Goal: Task Accomplishment & Management: Complete application form

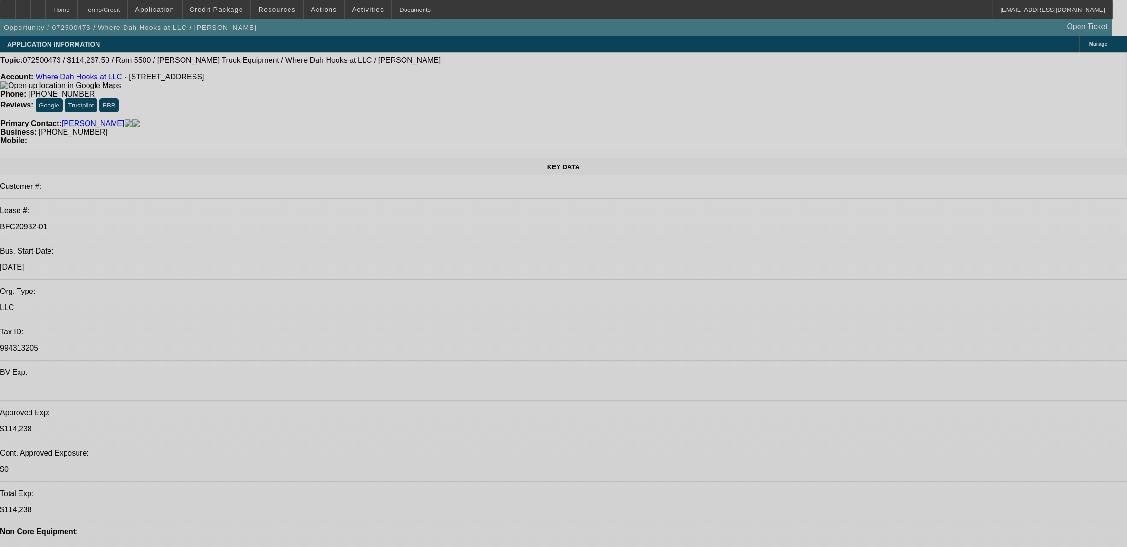
select select "0"
select select "0.1"
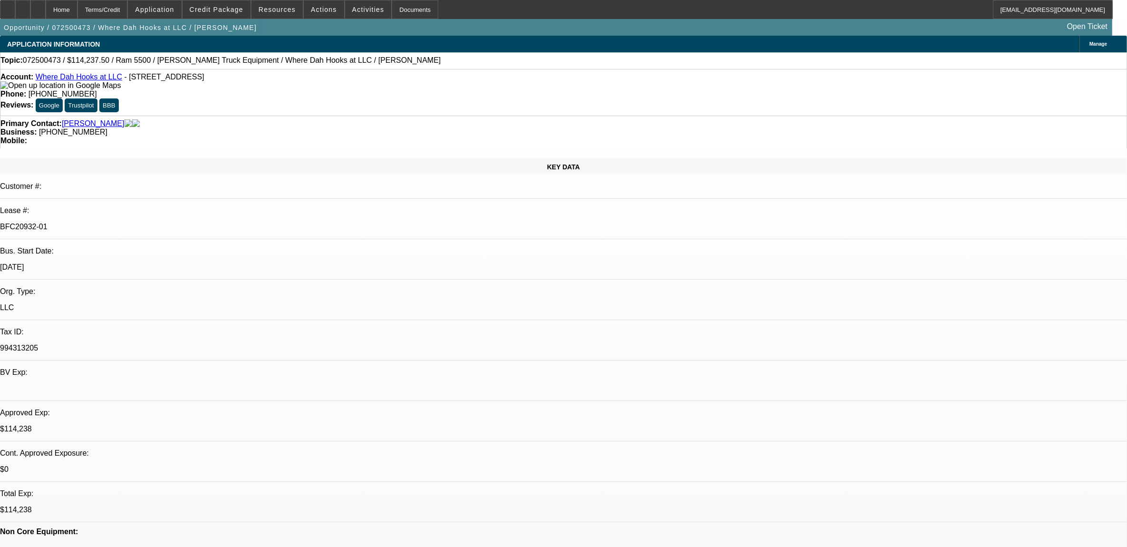
select select "0"
select select "0.1"
select select "0"
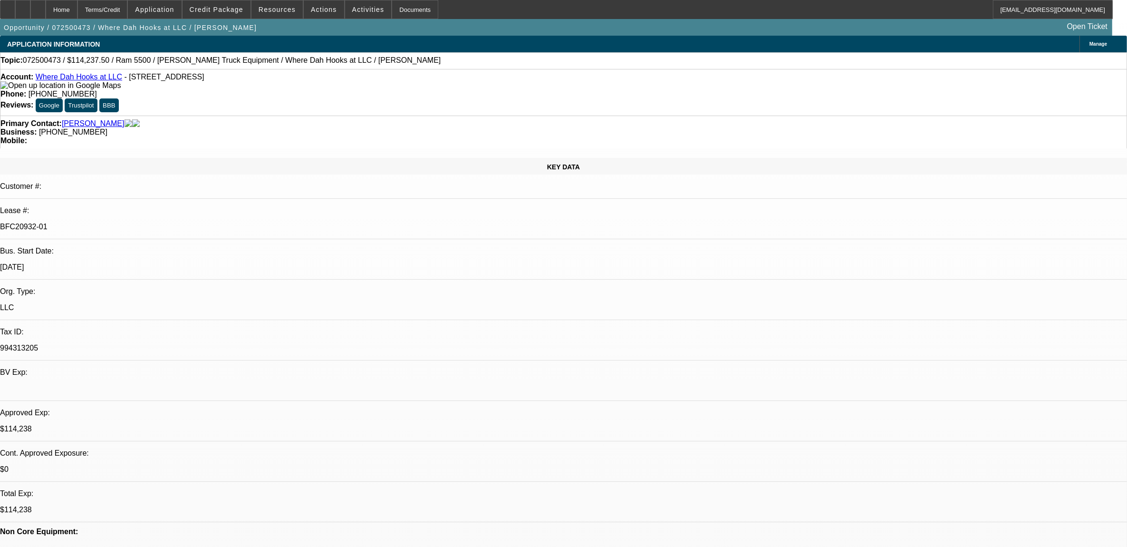
select select "0.1"
select select "1"
select select "2"
select select "4"
select select "1"
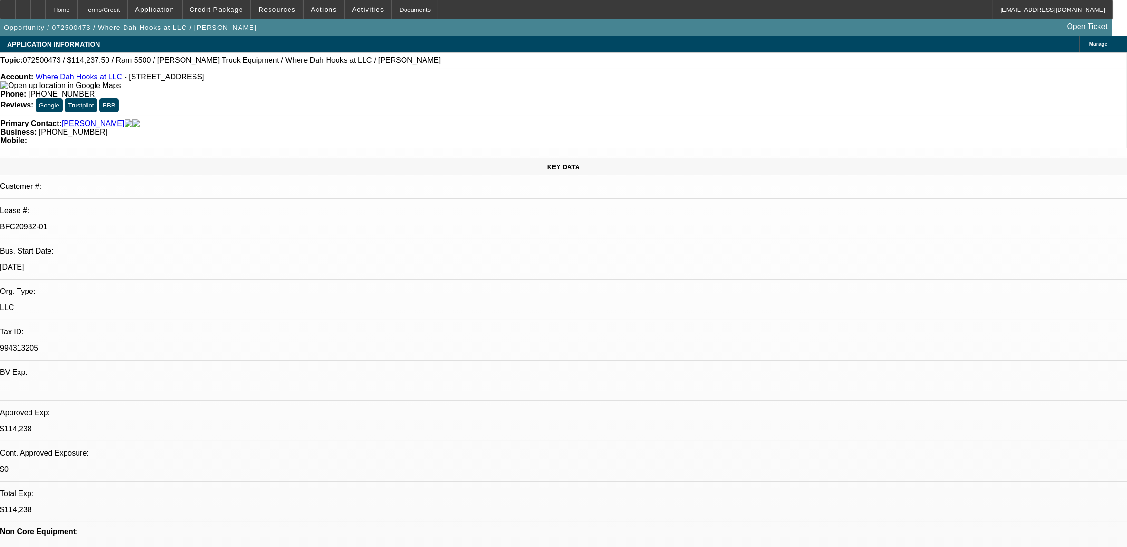
select select "2"
select select "4"
select select "1"
select select "2"
select select "6"
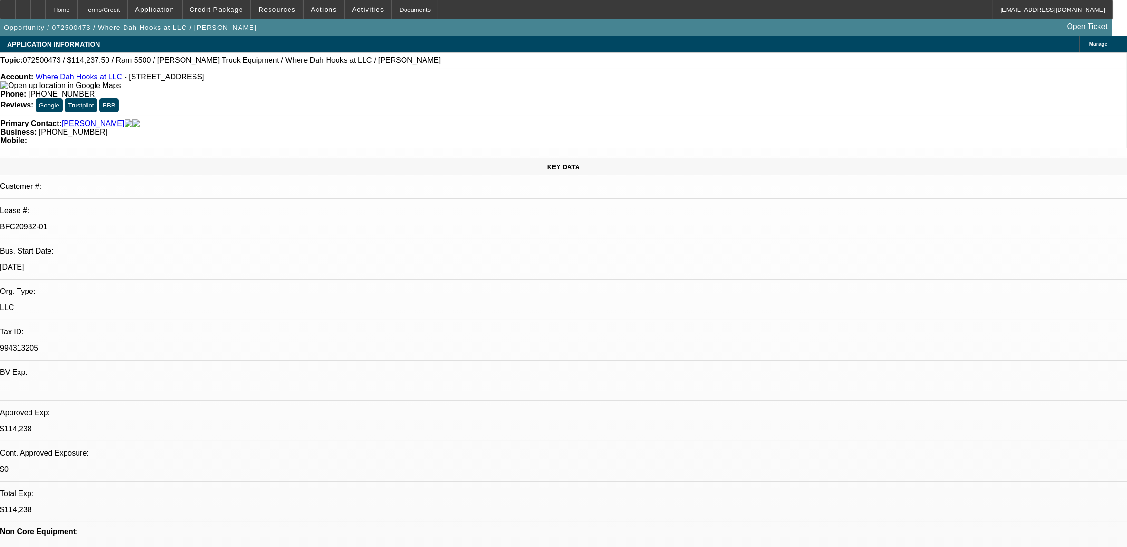
select select "1"
select select "2"
select select "4"
click at [242, 15] on span at bounding box center [217, 9] width 68 height 23
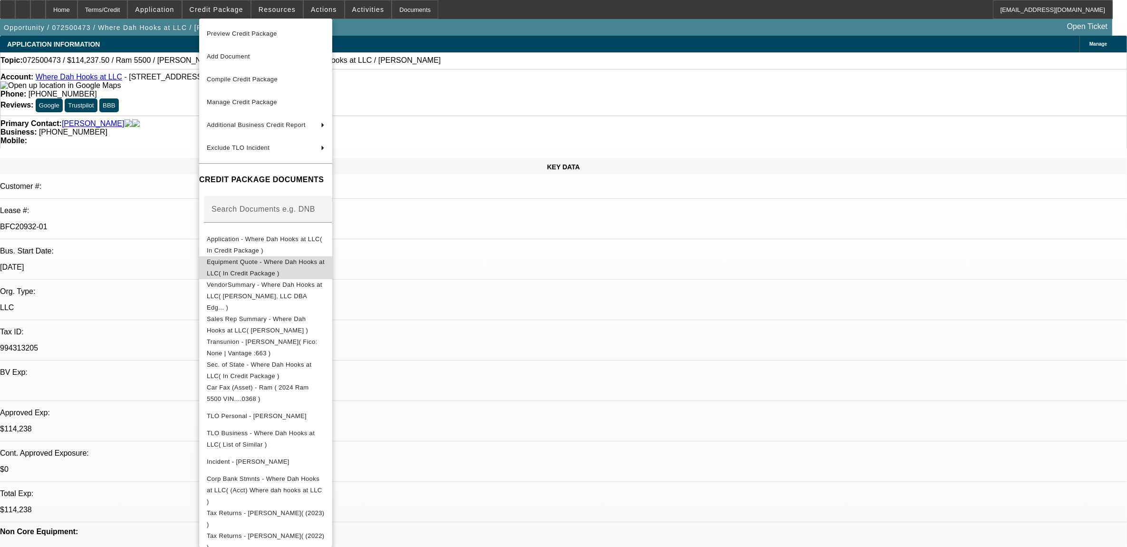
click at [248, 269] on span "Equipment Quote - Where Dah Hooks at LLC( In Credit Package )" at bounding box center [266, 267] width 118 height 23
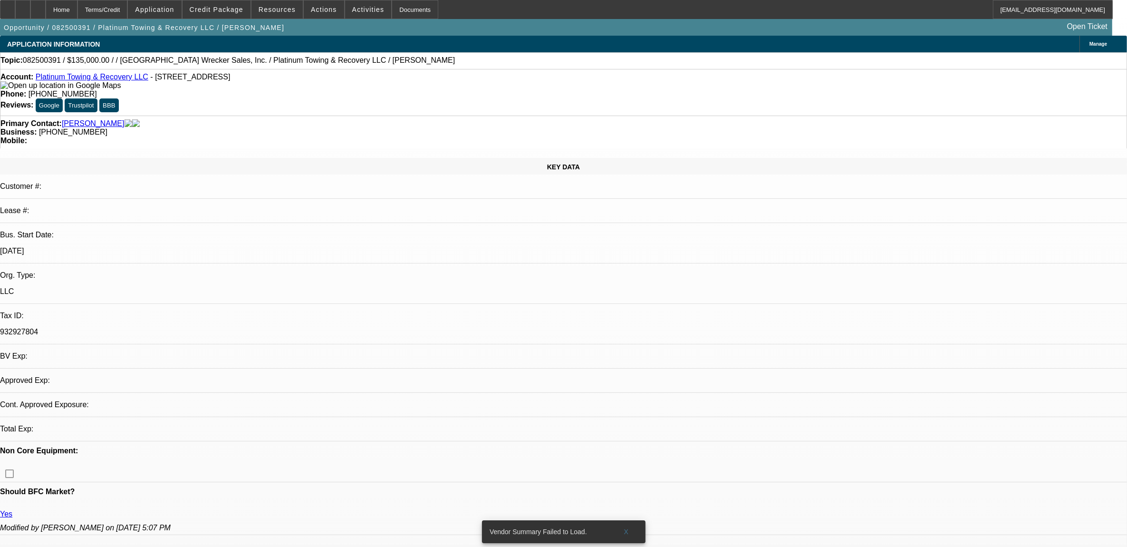
select select "0"
select select "2"
select select "0.1"
select select "4"
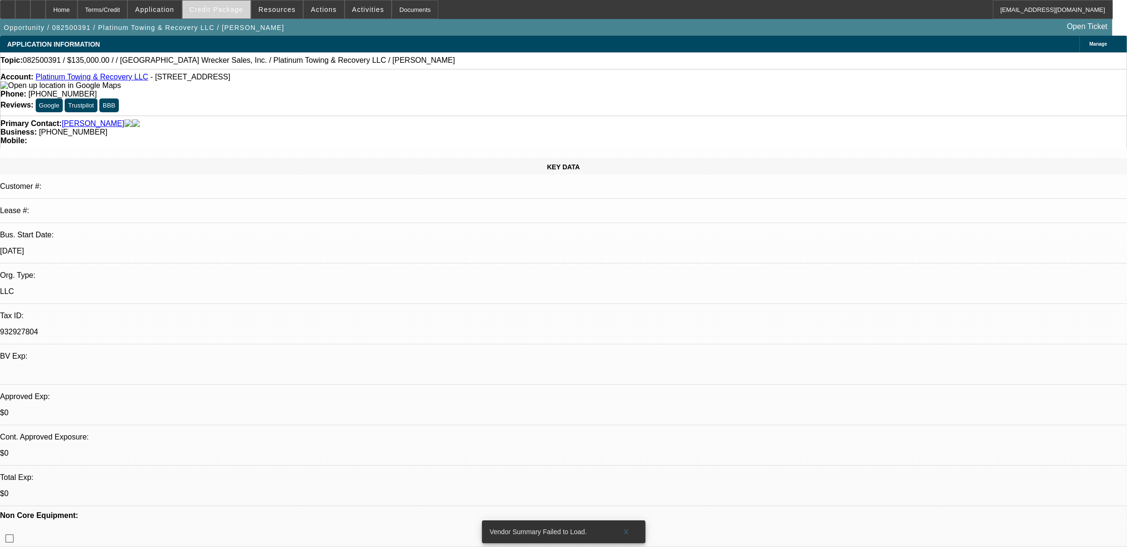
click at [230, 6] on span "Credit Package" at bounding box center [217, 10] width 54 height 8
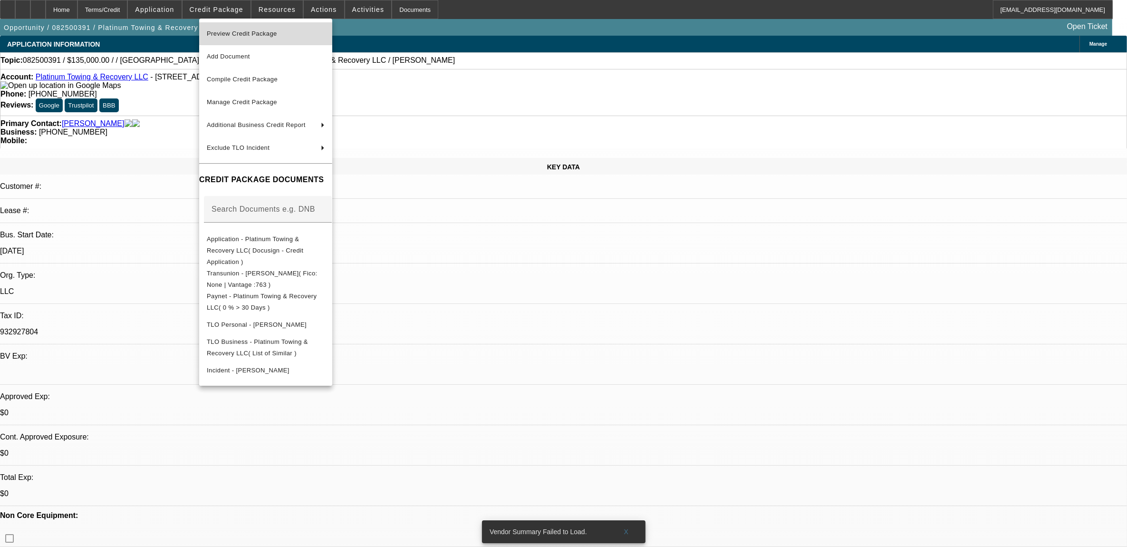
click at [235, 34] on span "Preview Credit Package" at bounding box center [242, 33] width 70 height 7
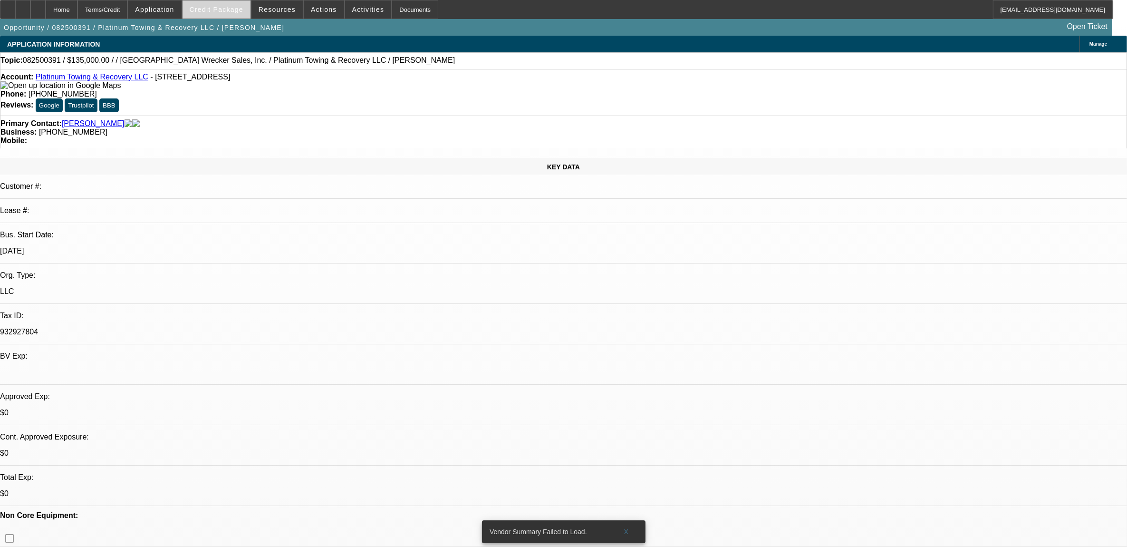
click at [231, 12] on span "Credit Package" at bounding box center [217, 10] width 54 height 8
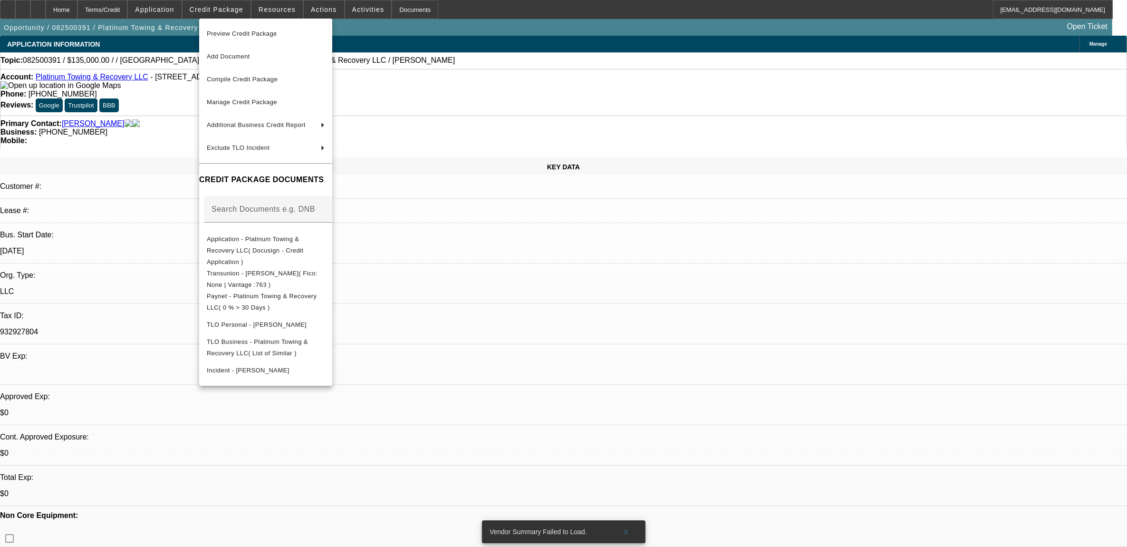
click at [507, 263] on div at bounding box center [563, 273] width 1127 height 547
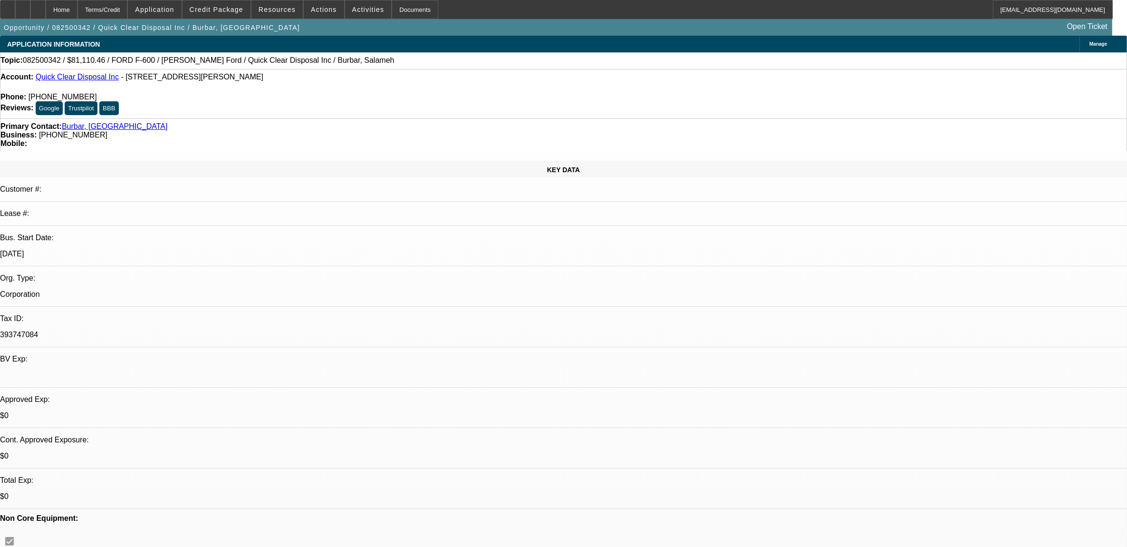
select select "0"
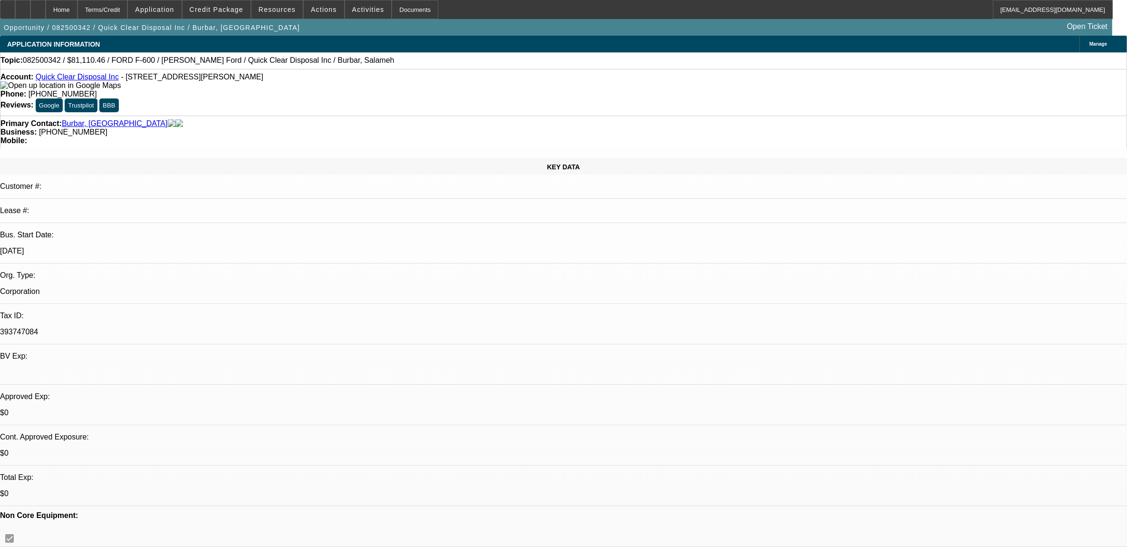
select select "0"
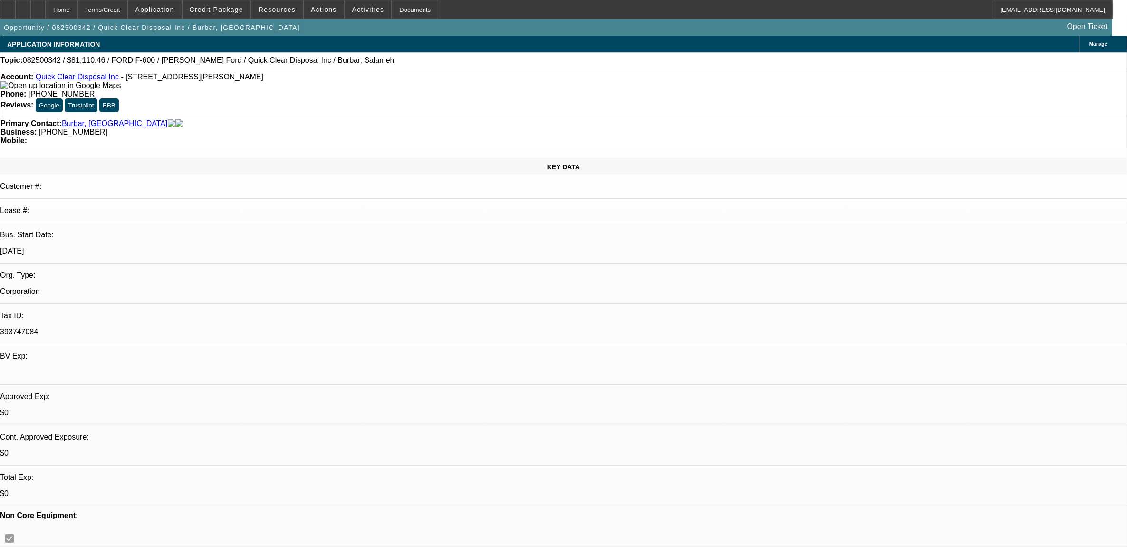
select select "0"
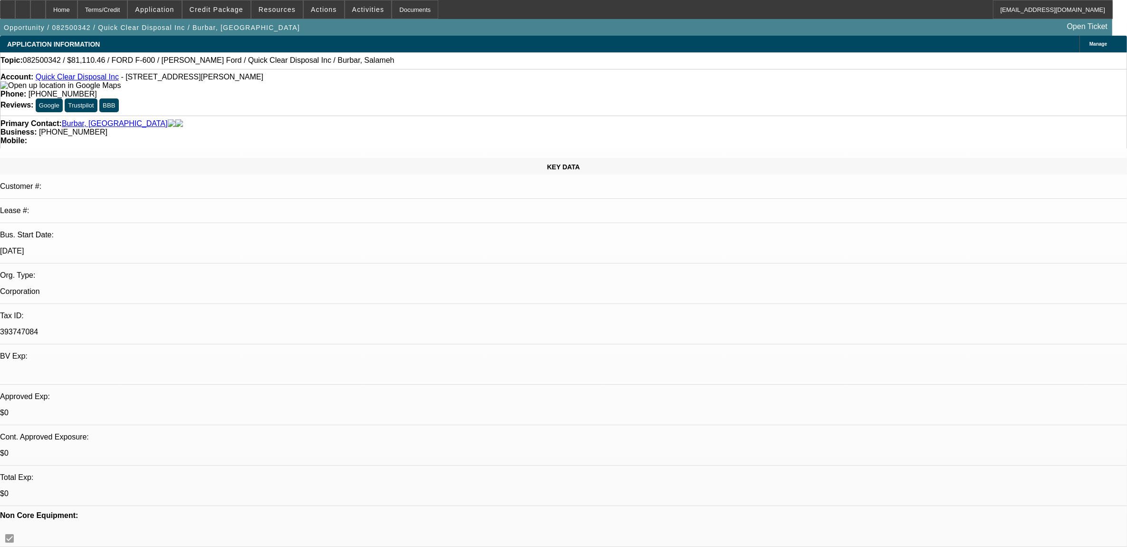
select select "0"
select select "1"
select select "2"
select select "21"
select select "1"
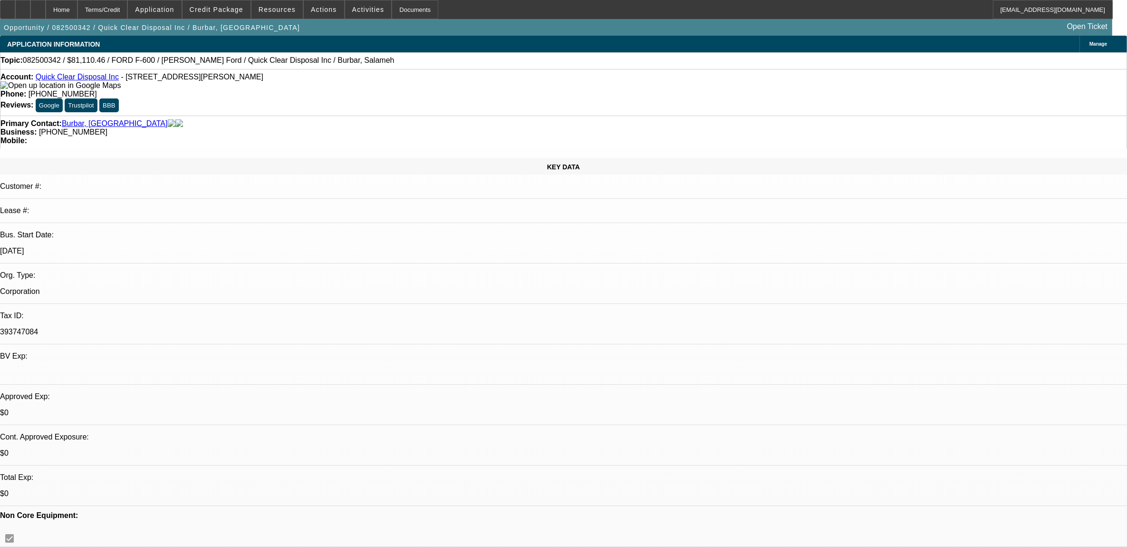
select select "2"
select select "21"
select select "1"
select select "2"
select select "21"
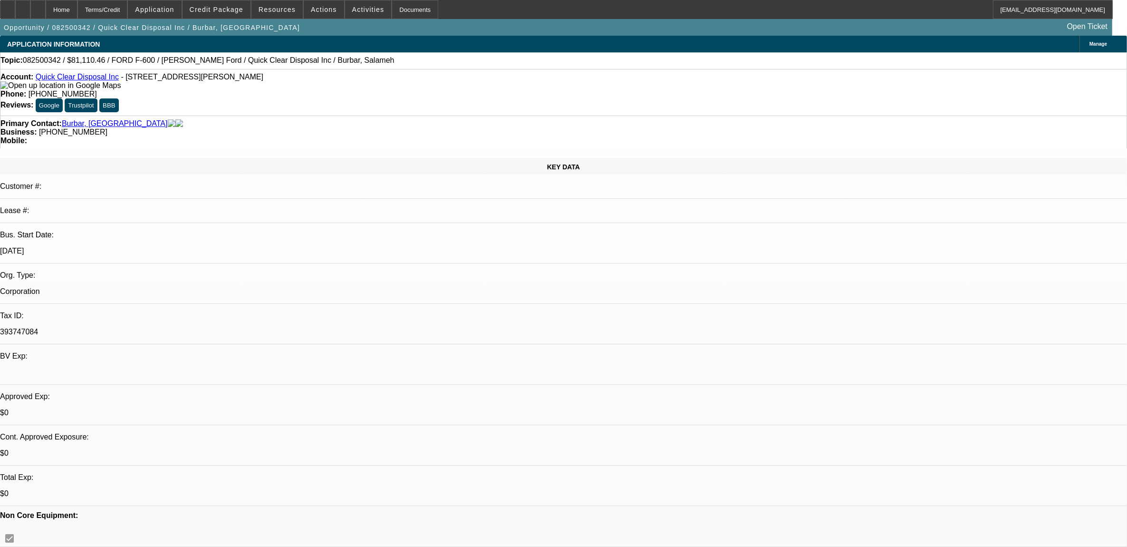
select select "1"
select select "2"
select select "19"
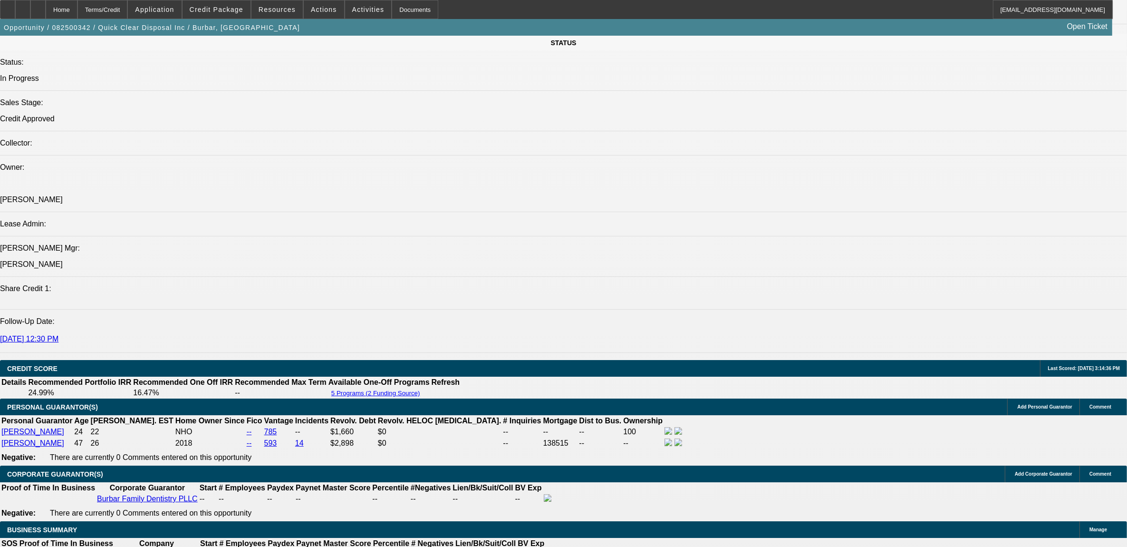
scroll to position [1308, 0]
